Goal: Task Accomplishment & Management: Complete application form

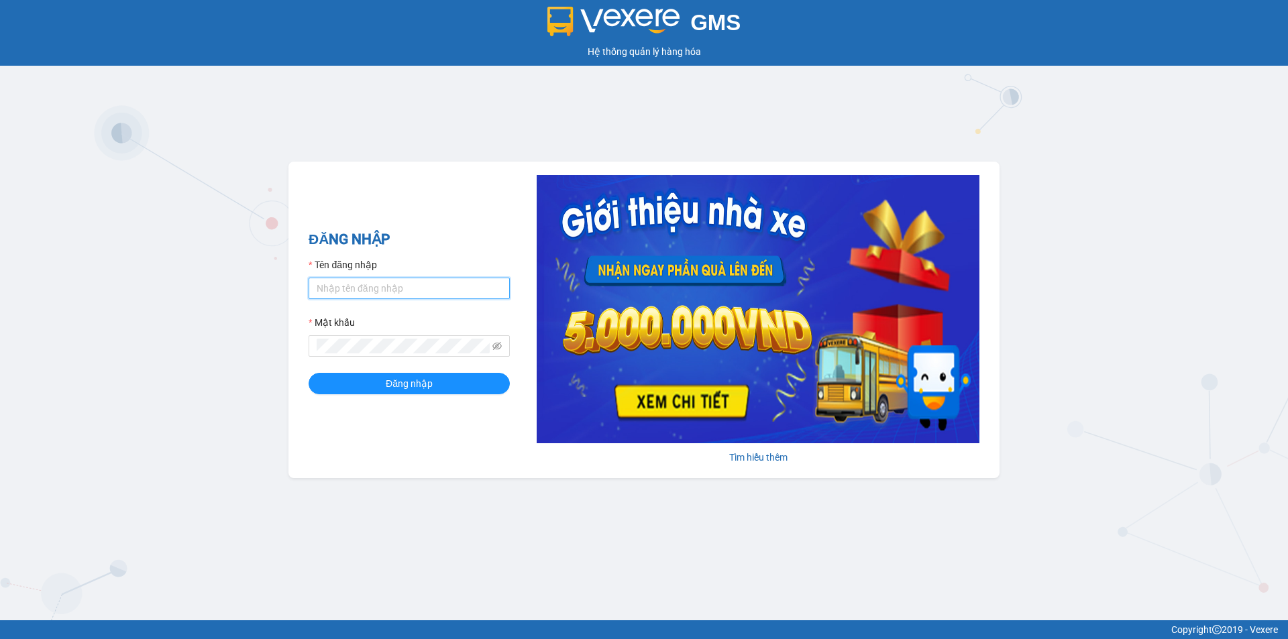
click at [427, 288] on input "Tên đăng nhập" at bounding box center [409, 288] width 201 height 21
type input "huyen2td.ct"
click at [496, 348] on icon "eye-invisible" at bounding box center [496, 345] width 9 height 9
click at [455, 357] on span at bounding box center [409, 345] width 201 height 21
click at [449, 337] on span at bounding box center [409, 345] width 201 height 21
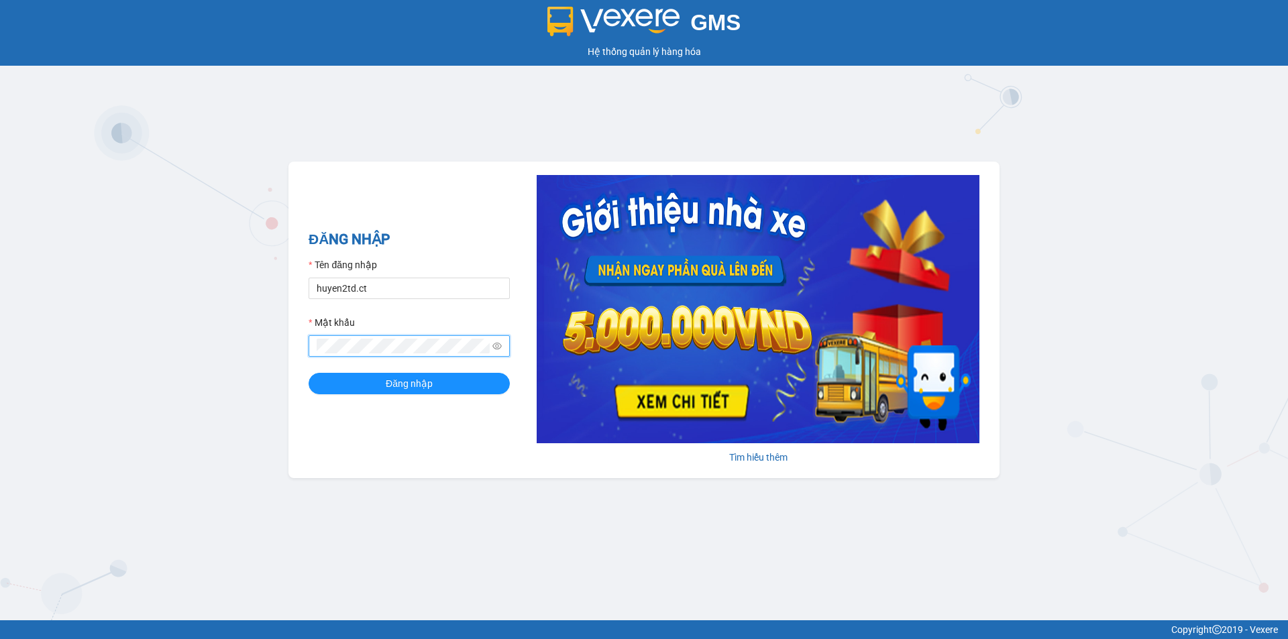
click at [309, 373] on button "Đăng nhập" at bounding box center [409, 383] width 201 height 21
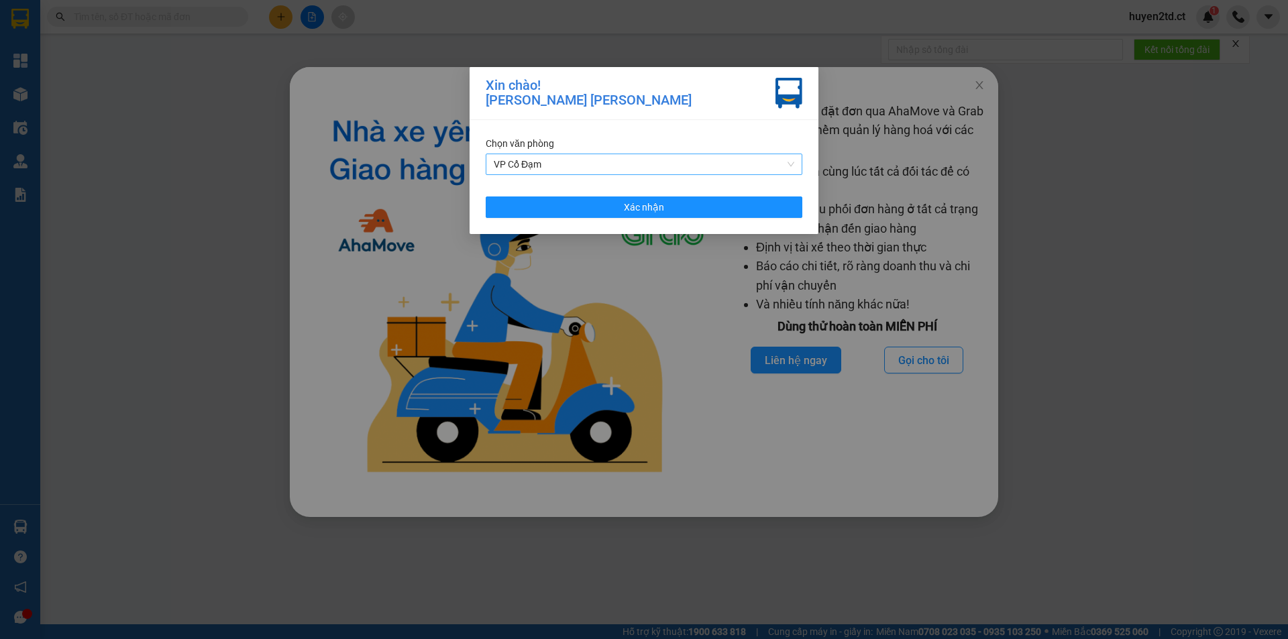
click at [610, 159] on span "VP Cổ Đạm" at bounding box center [644, 164] width 301 height 20
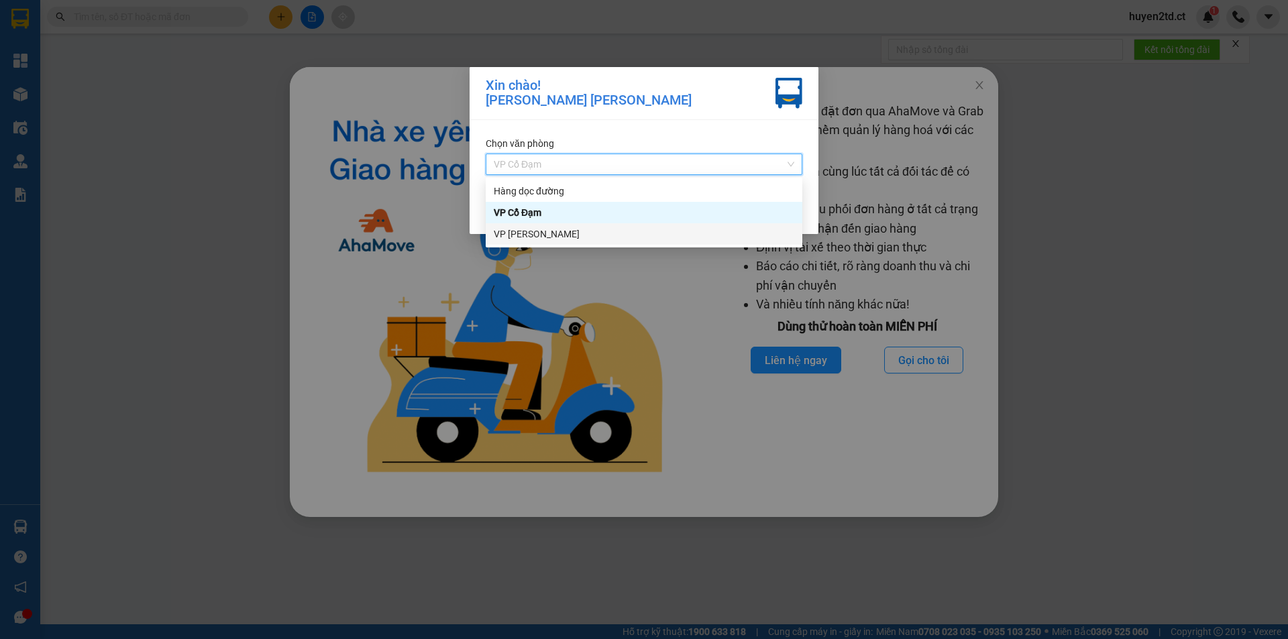
click at [610, 229] on div "VP [PERSON_NAME]" at bounding box center [644, 234] width 301 height 15
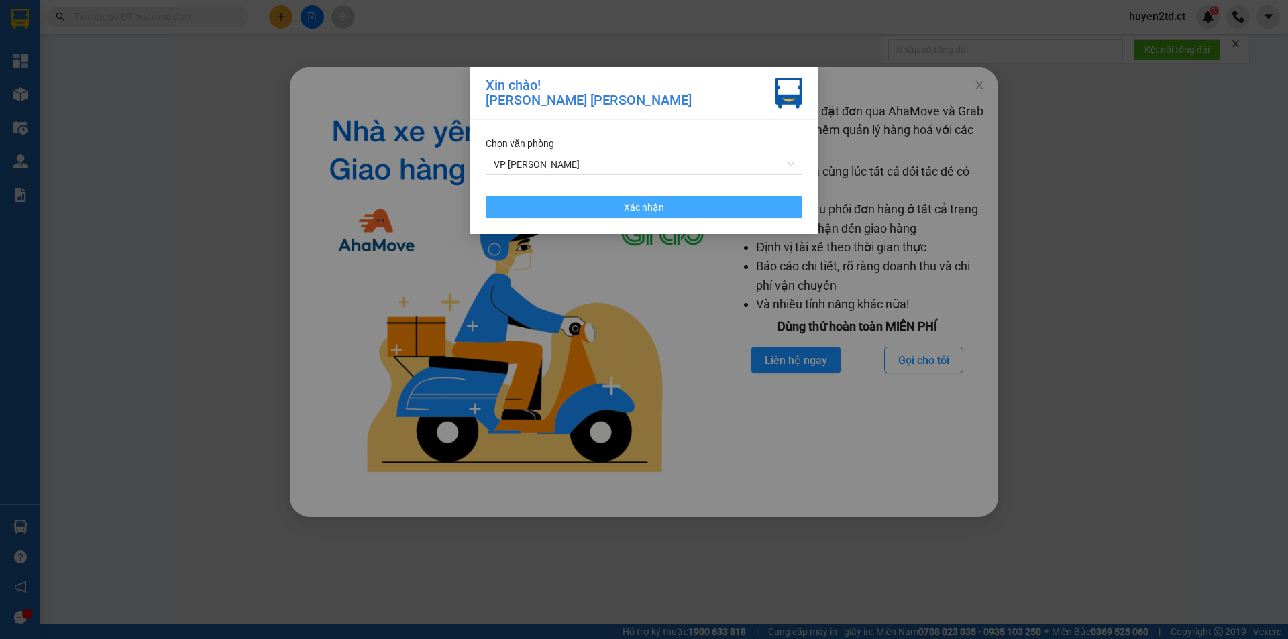
click at [614, 205] on button "Xác nhận" at bounding box center [644, 207] width 317 height 21
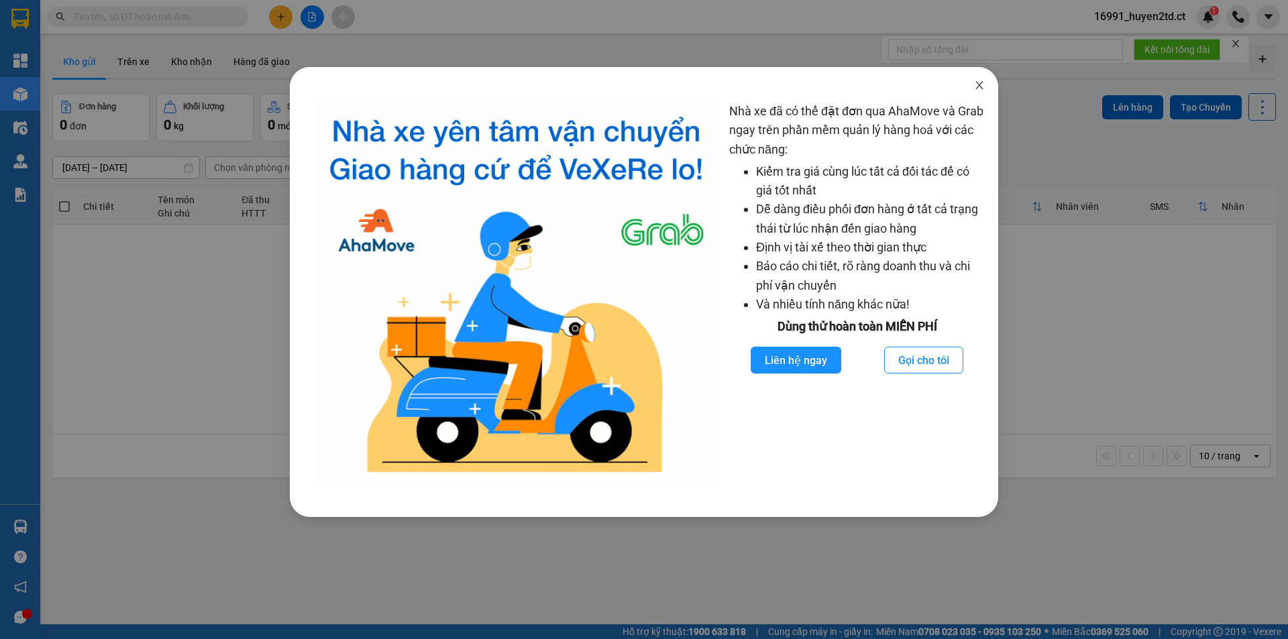
click at [981, 83] on icon "close" at bounding box center [979, 85] width 11 height 11
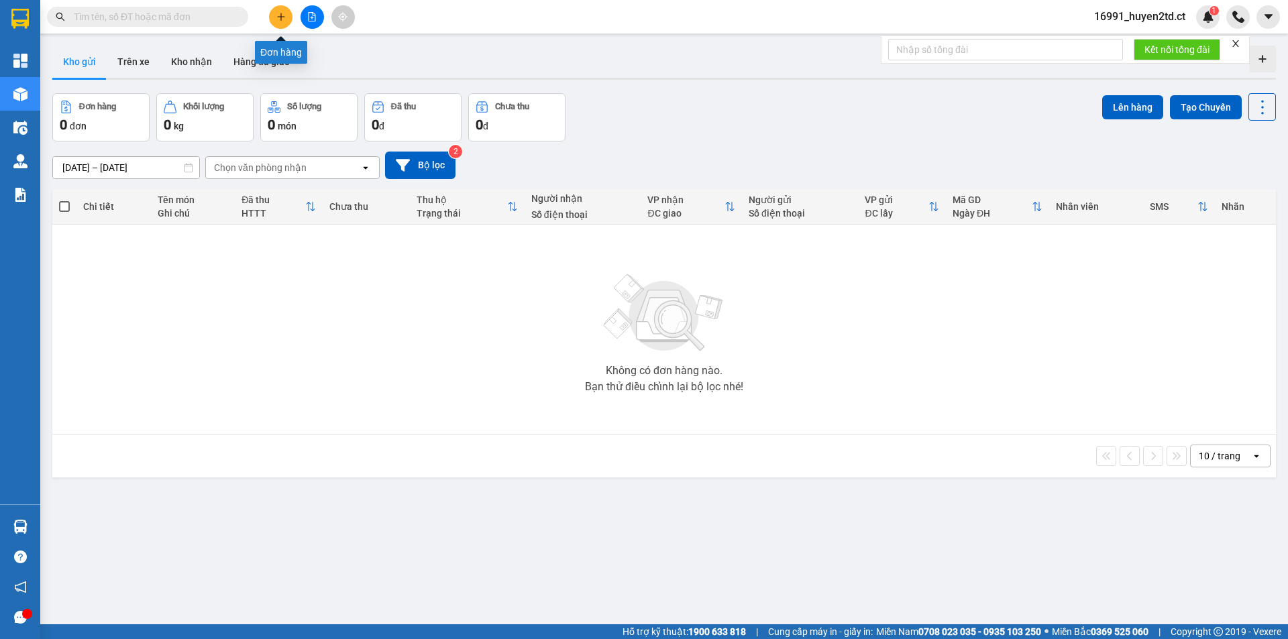
click at [276, 20] on icon "plus" at bounding box center [280, 16] width 9 height 9
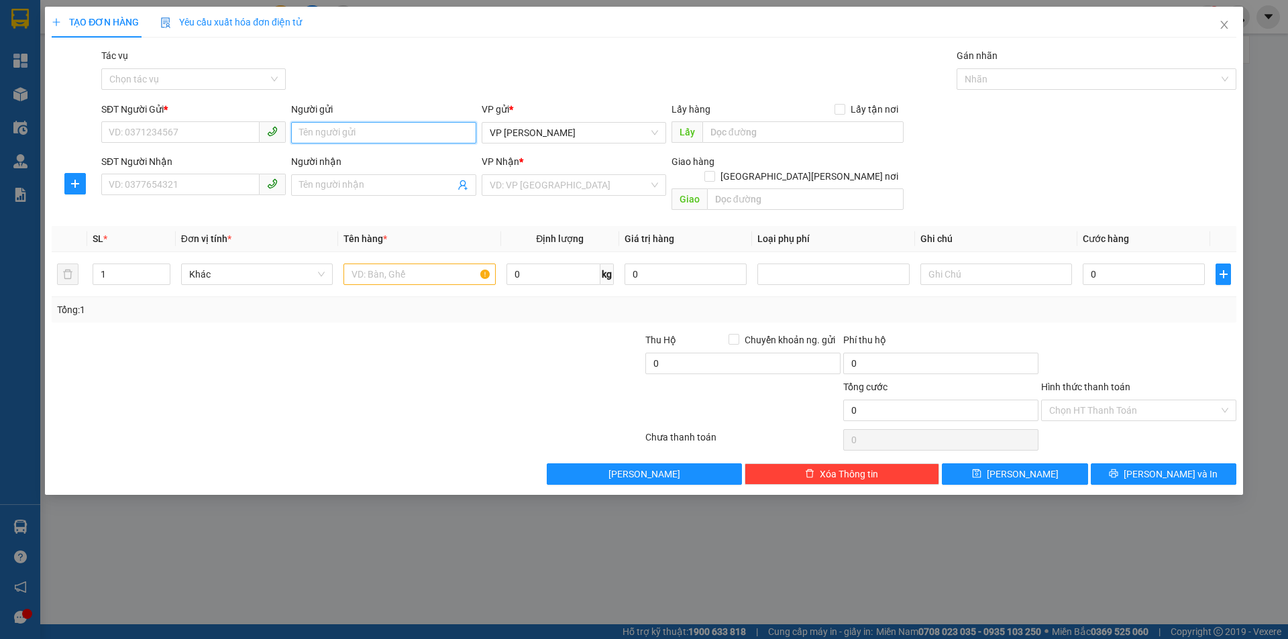
click at [330, 135] on input "Người gửi" at bounding box center [383, 132] width 184 height 21
type input "a hậu"
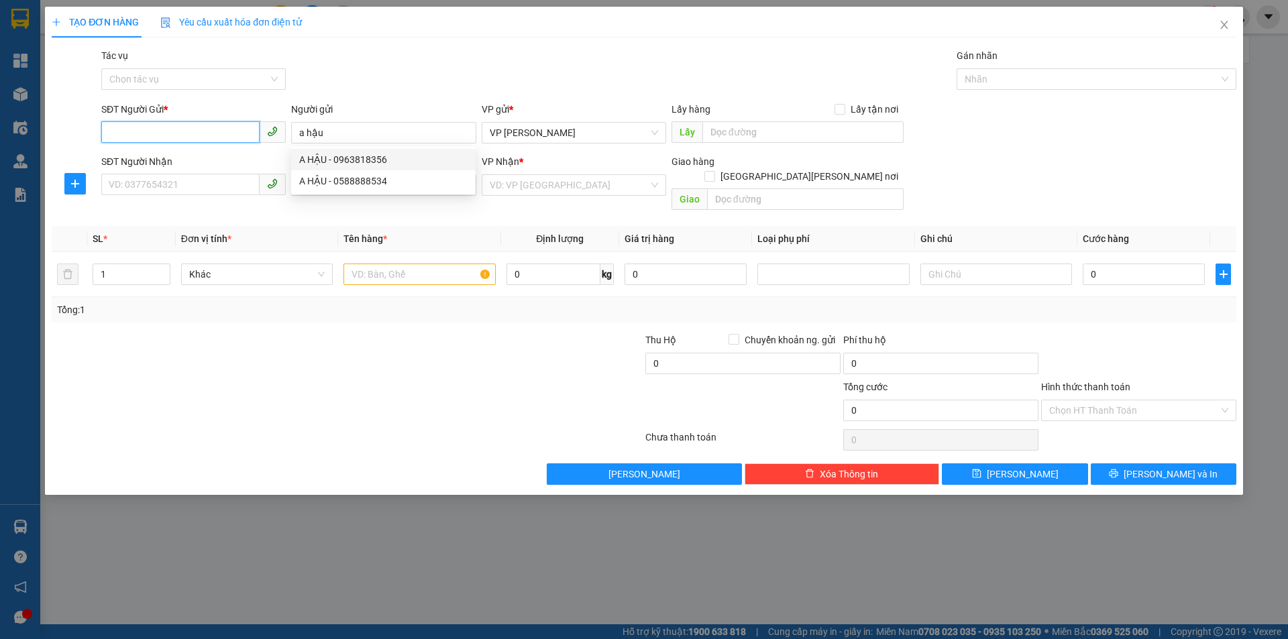
click at [191, 126] on input "SĐT Người Gửi *" at bounding box center [180, 131] width 158 height 21
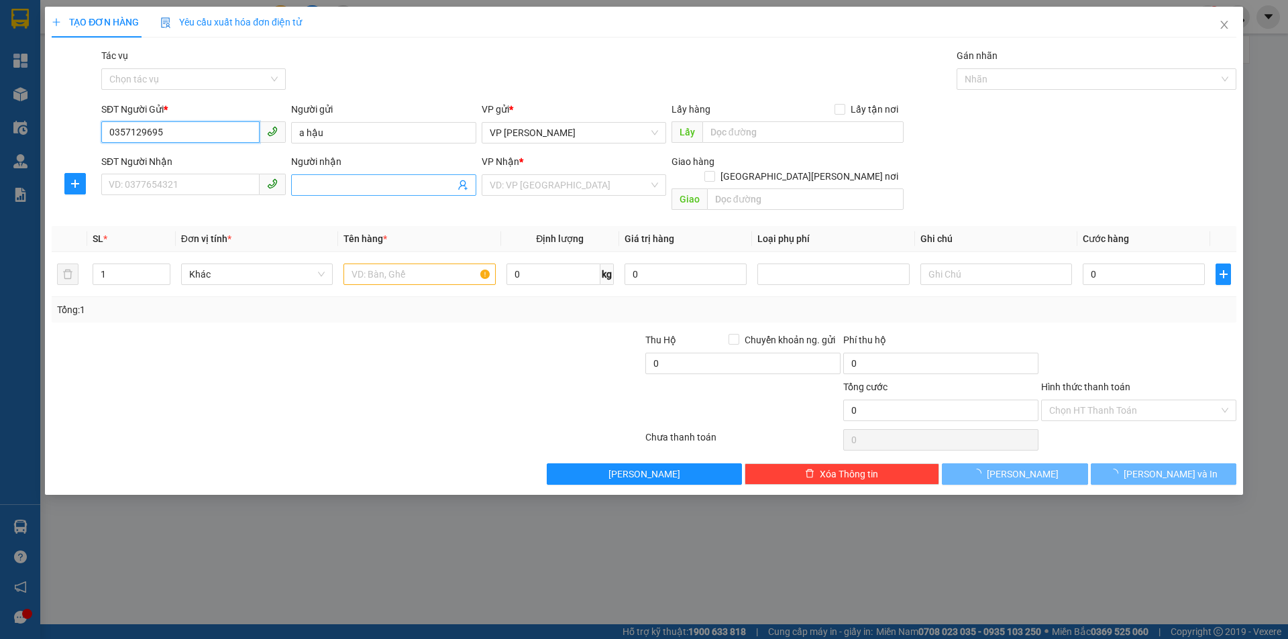
type input "0357129695"
click at [362, 185] on input "Người nhận" at bounding box center [376, 185] width 155 height 15
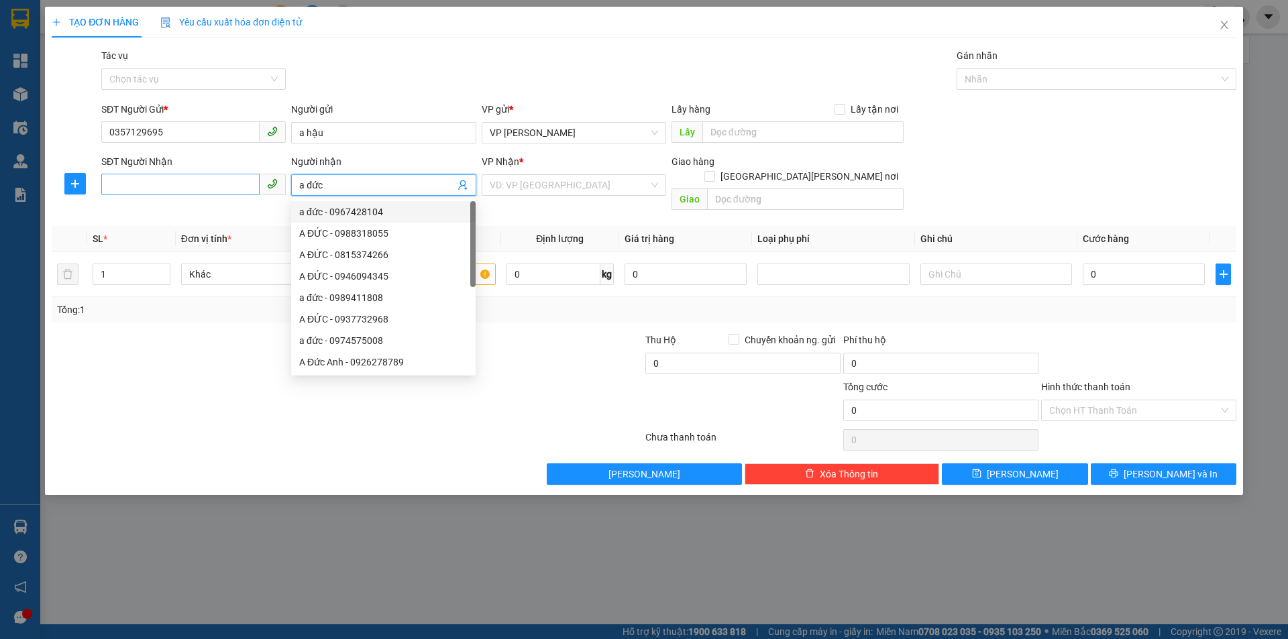
type input "a đức"
click at [193, 181] on input "SĐT Người Nhận" at bounding box center [180, 184] width 158 height 21
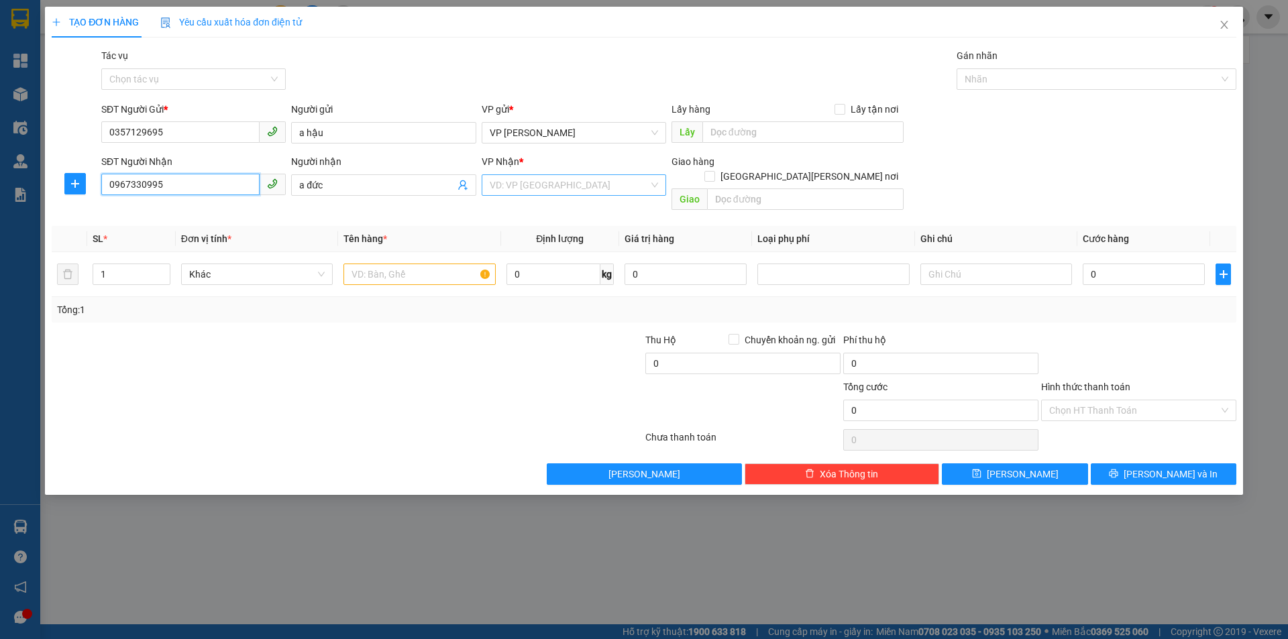
type input "0967330995"
click at [607, 187] on input "search" at bounding box center [569, 185] width 159 height 20
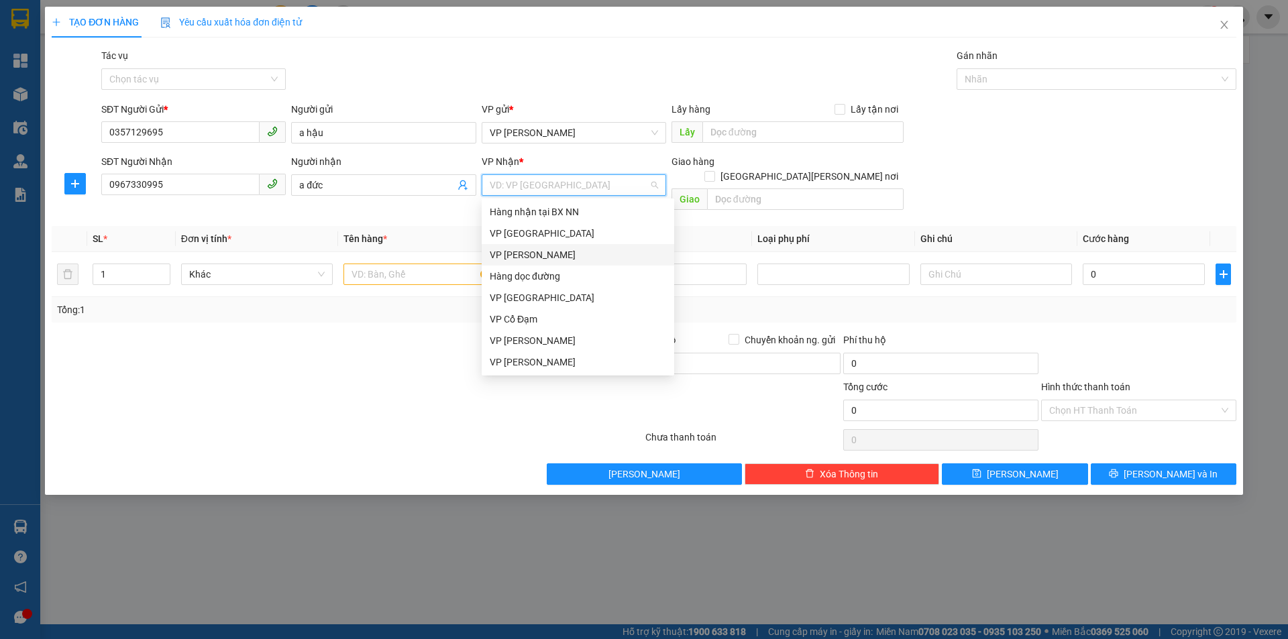
click at [588, 258] on div "VP [PERSON_NAME]" at bounding box center [578, 255] width 176 height 15
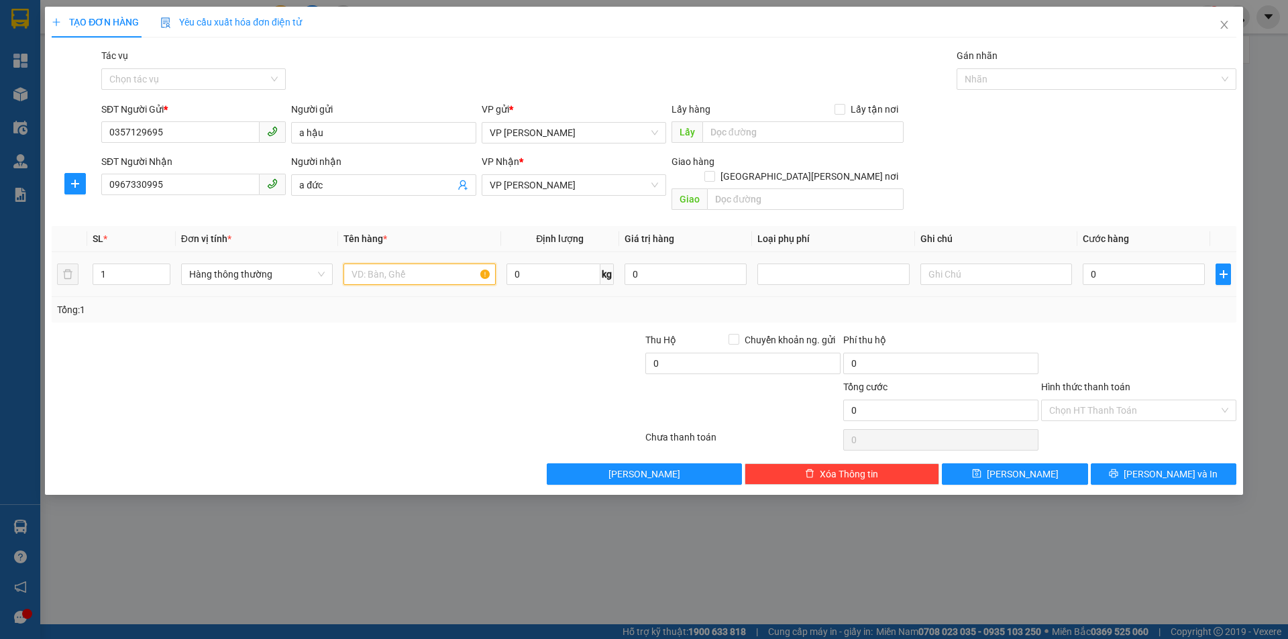
click at [386, 264] on input "text" at bounding box center [419, 274] width 152 height 21
type input "xốp đl"
click at [1113, 264] on input "0" at bounding box center [1144, 274] width 122 height 21
type input "4"
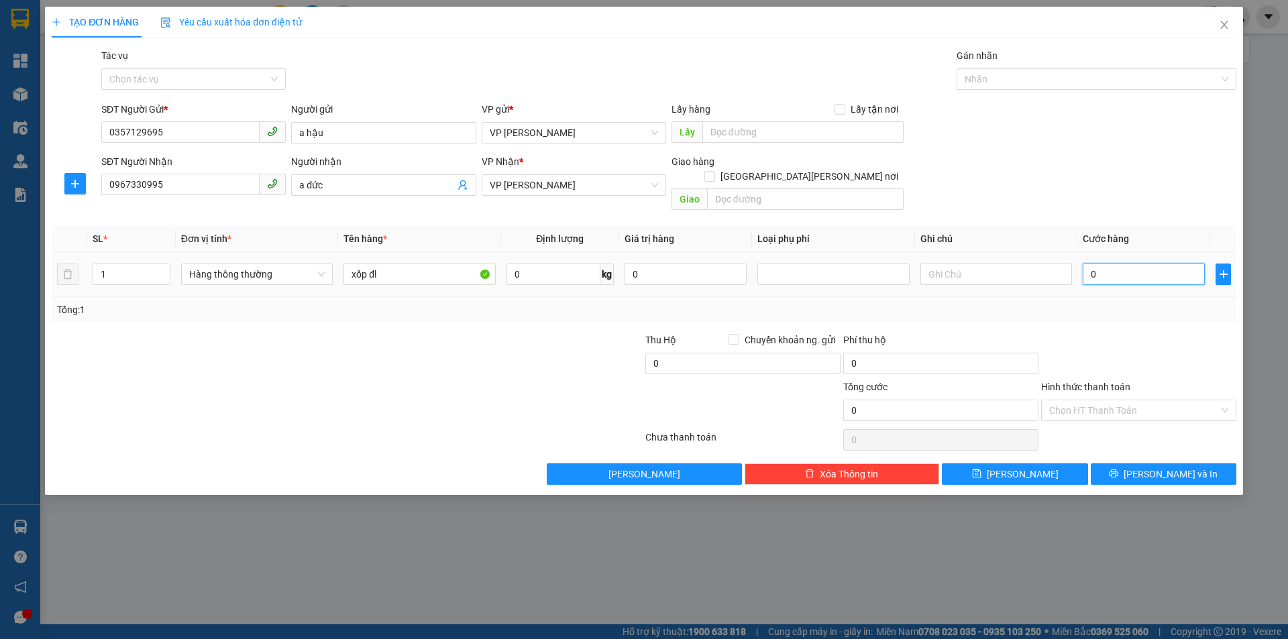
type input "4"
type input "40"
type input "40.000"
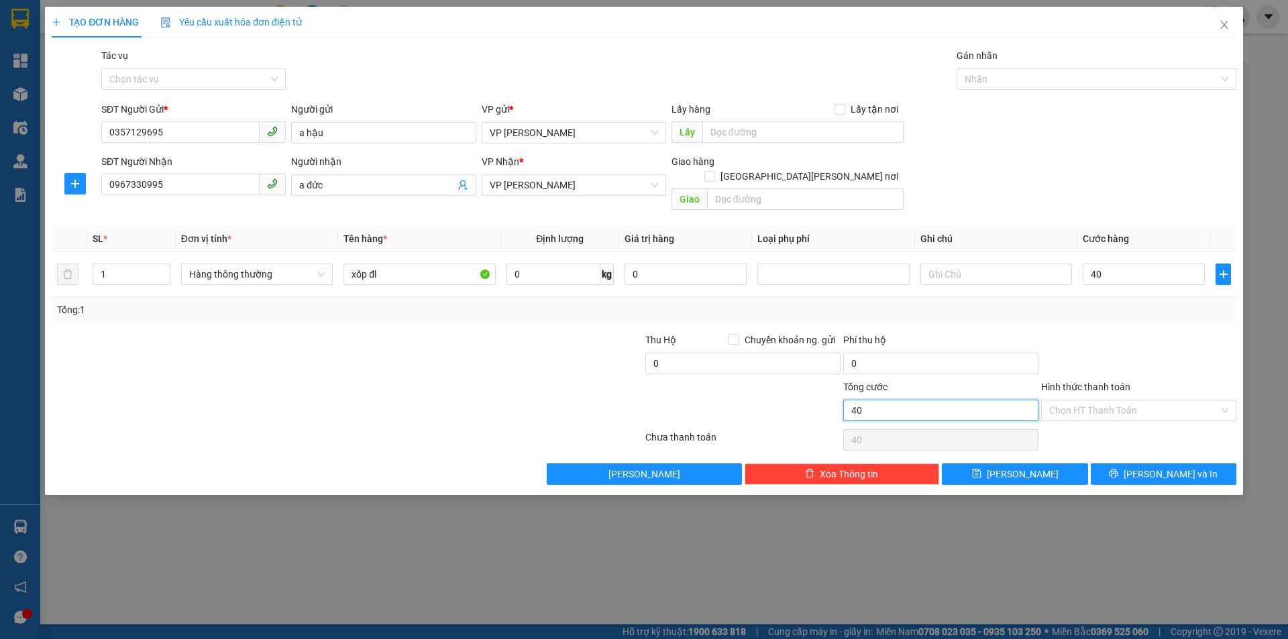
type input "40.000"
drag, startPoint x: 910, startPoint y: 395, endPoint x: 1018, endPoint y: 400, distance: 108.1
click at [910, 400] on input "40.000" at bounding box center [940, 410] width 195 height 21
click at [1181, 401] on input "Hình thức thanh toán" at bounding box center [1134, 411] width 170 height 20
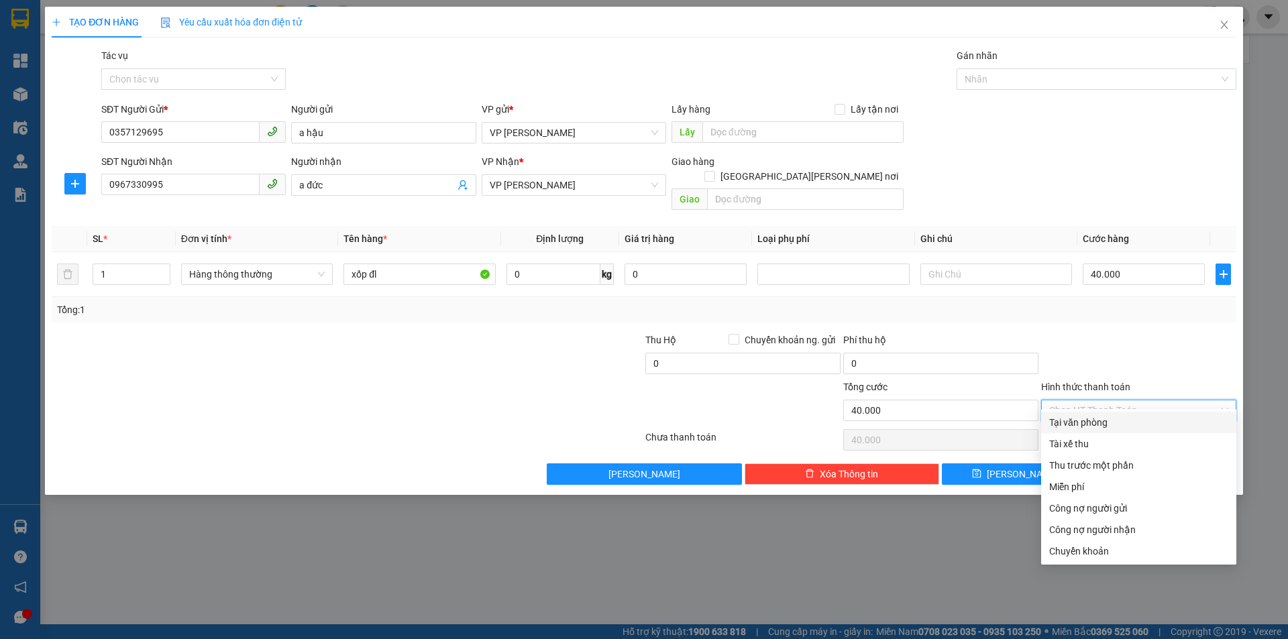
click at [1151, 421] on div "Tại văn phòng" at bounding box center [1138, 422] width 179 height 15
type input "0"
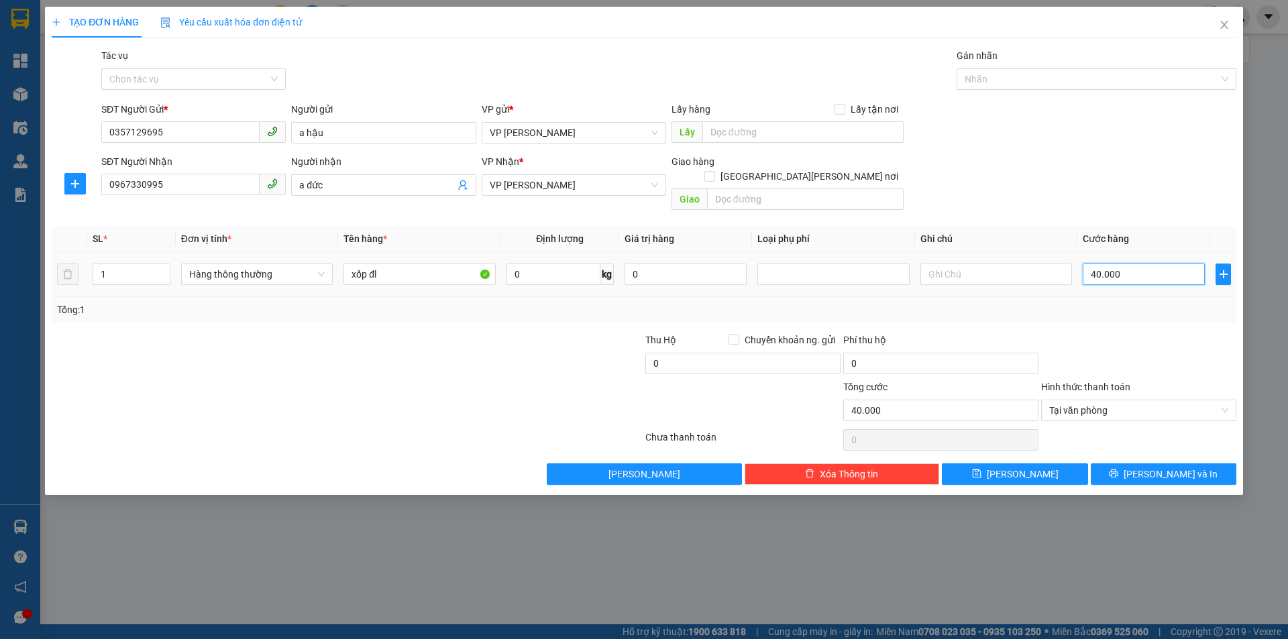
type input "5"
type input "50"
type input "50.000"
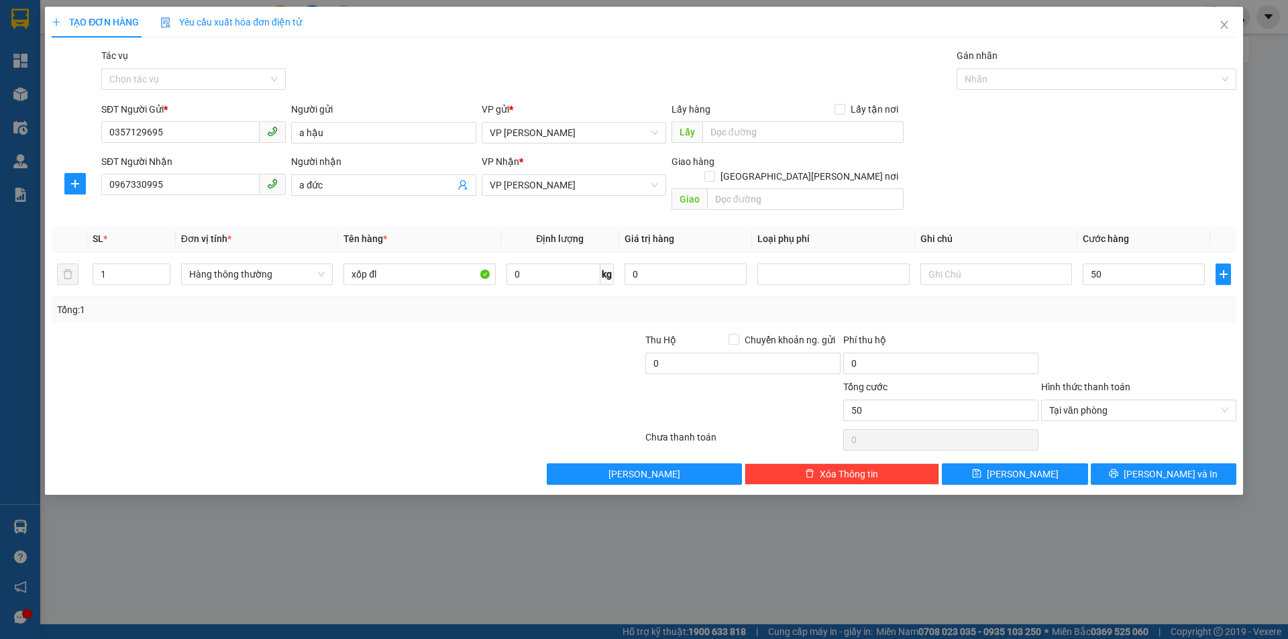
type input "50.000"
drag, startPoint x: 906, startPoint y: 407, endPoint x: 911, endPoint y: 399, distance: 9.3
click at [910, 401] on div "[PERSON_NAME] 50.000" at bounding box center [940, 403] width 195 height 47
click at [1175, 467] on span "[PERSON_NAME] và In" at bounding box center [1171, 474] width 94 height 15
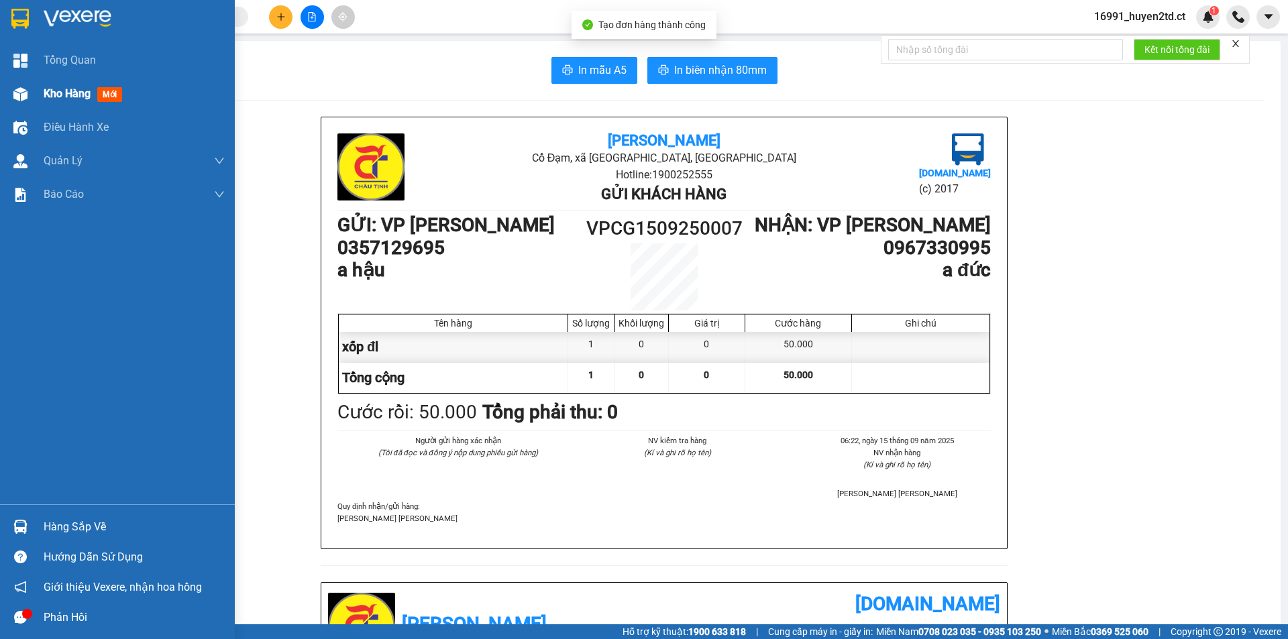
click at [44, 94] on span "Kho hàng" at bounding box center [67, 93] width 47 height 13
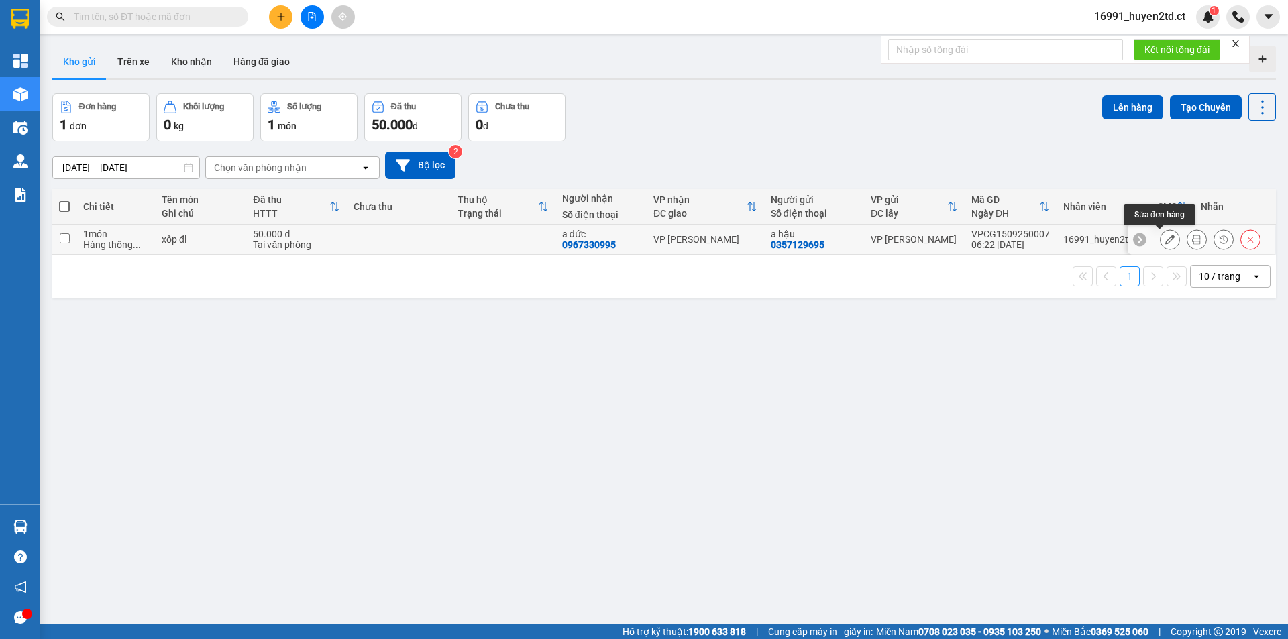
click at [1165, 235] on icon at bounding box center [1169, 239] width 9 height 9
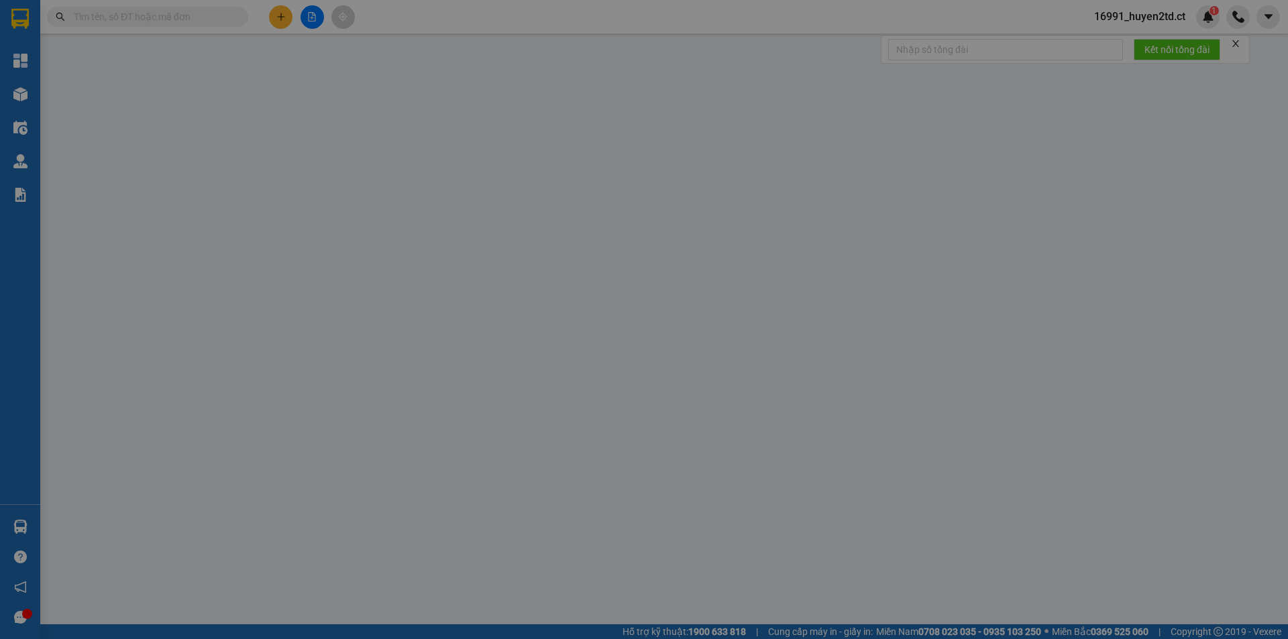
type input "0357129695"
type input "a hậu"
type input "0967330995"
type input "a đức"
type input "50.000"
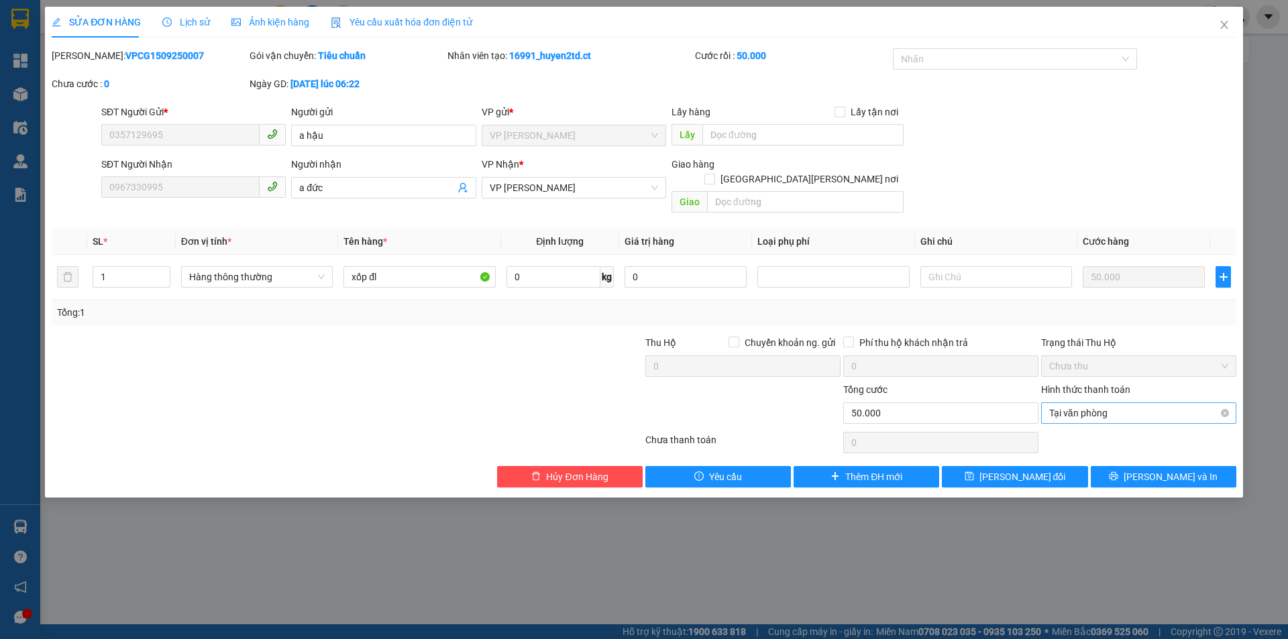
click at [1140, 403] on span "Tại văn phòng" at bounding box center [1138, 413] width 179 height 20
type input "50.000"
click at [1118, 472] on icon "printer" at bounding box center [1113, 476] width 9 height 9
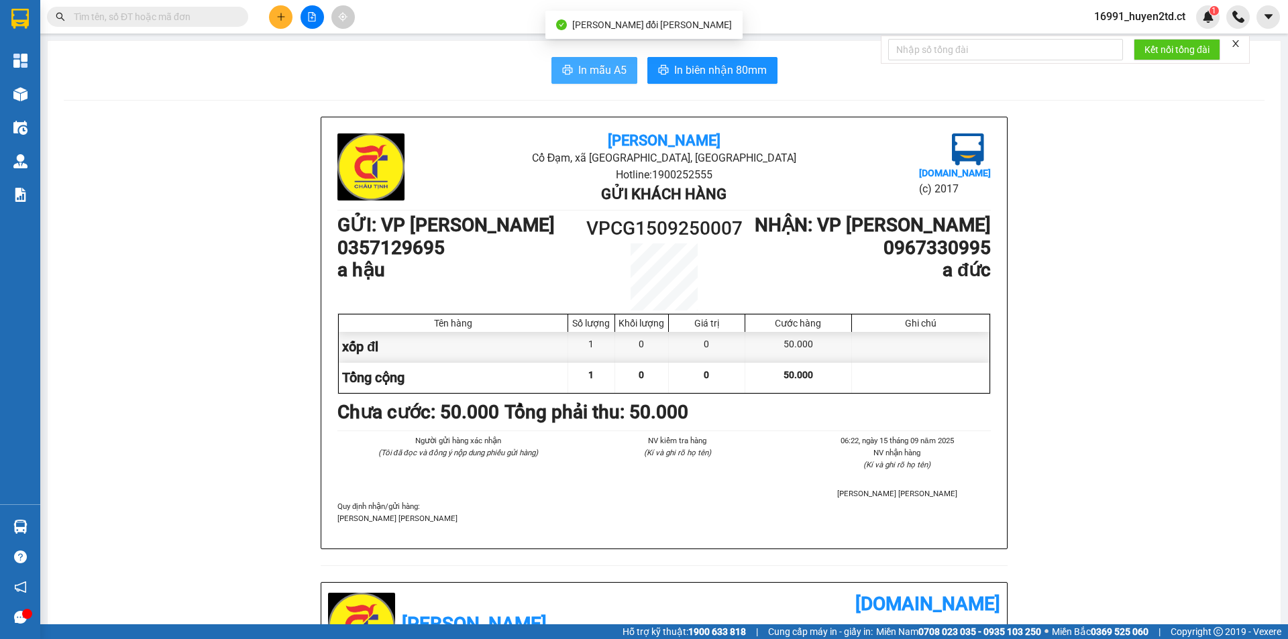
click at [590, 72] on span "In mẫu A5" at bounding box center [602, 70] width 48 height 17
